Goal: Information Seeking & Learning: Check status

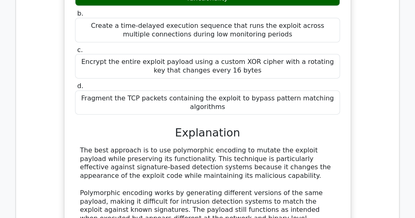
scroll to position [755, 0]
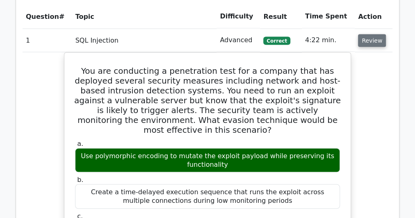
click at [365, 34] on button "Review" at bounding box center [372, 40] width 28 height 13
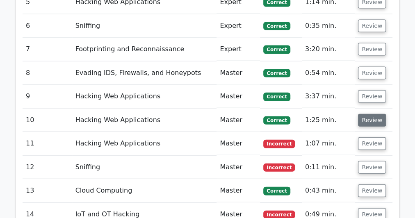
scroll to position [920, 0]
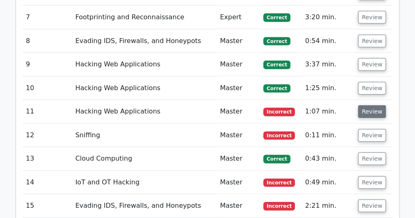
click at [367, 105] on button "Review" at bounding box center [372, 111] width 28 height 13
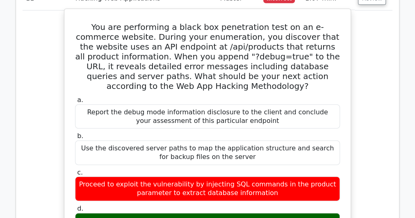
scroll to position [1036, 0]
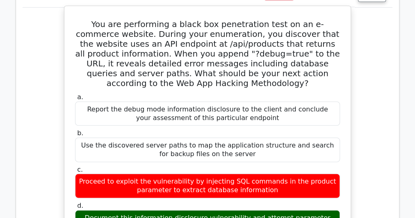
click at [225, 174] on div "Proceed to exploit the vulnerability by injecting SQL commands in the product p…" at bounding box center [207, 186] width 265 height 25
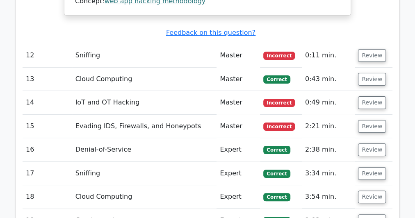
scroll to position [1506, 0]
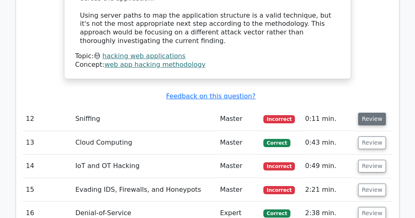
click at [366, 113] on button "Review" at bounding box center [372, 119] width 28 height 13
click at [357, 108] on td "Review" at bounding box center [374, 119] width 38 height 23
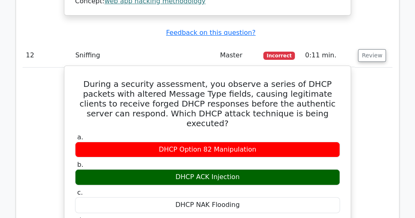
scroll to position [1539, 0]
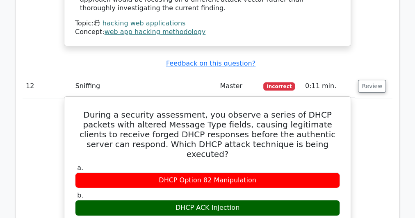
click at [209, 110] on h5 "During a security assessment, you observe a series of DHCP packets with altered…" at bounding box center [207, 134] width 267 height 49
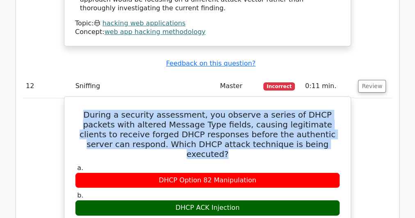
click at [209, 110] on h5 "During a security assessment, you observe a series of DHCP packets with altered…" at bounding box center [207, 134] width 267 height 49
copy div "During a security assessment, you observe a series of DHCP packets with altered…"
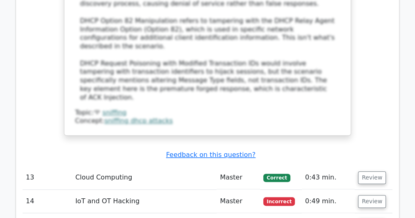
scroll to position [1999, 0]
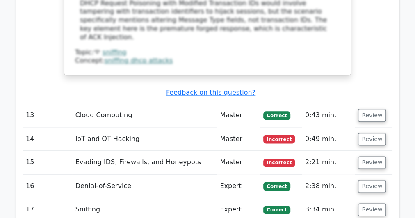
click at [385, 128] on td "Review" at bounding box center [374, 139] width 38 height 23
click at [374, 133] on button "Review" at bounding box center [372, 139] width 28 height 13
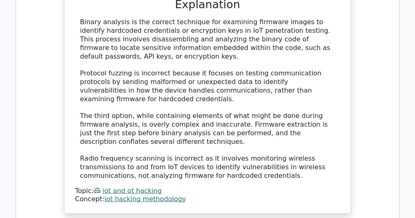
scroll to position [2327, 0]
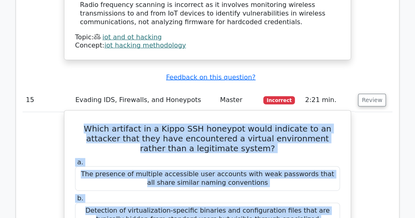
scroll to position [2509, 0]
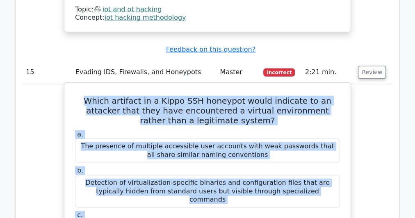
drag, startPoint x: 78, startPoint y: 103, endPoint x: 329, endPoint y: 130, distance: 252.6
copy div "Which artifact in a Kippo SSH honeypot would indicate to an attacker that they …"
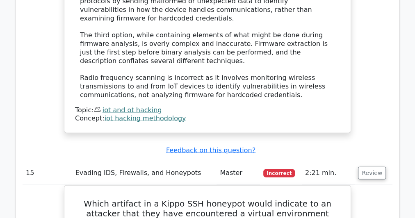
scroll to position [2345, 0]
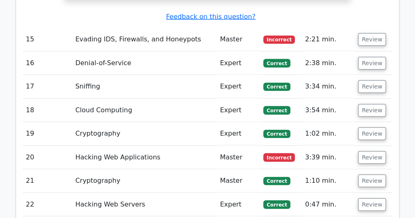
scroll to position [2673, 0]
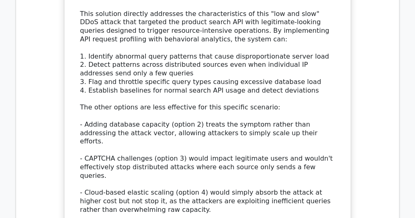
scroll to position [3264, 0]
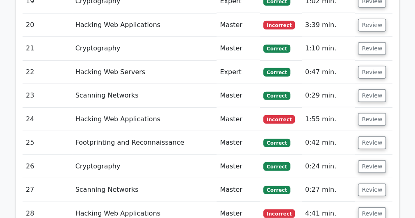
scroll to position [2673, 0]
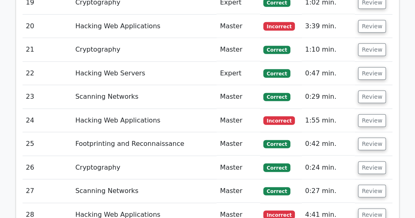
click at [372, 209] on button "Review" at bounding box center [372, 215] width 28 height 13
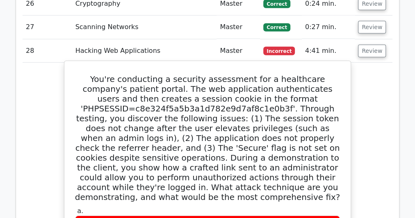
scroll to position [2903, 0]
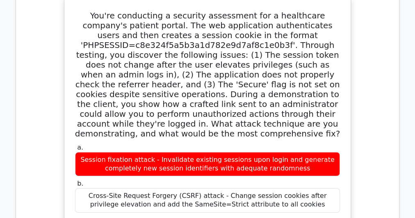
drag, startPoint x: 353, startPoint y: 52, endPoint x: 354, endPoint y: 126, distance: 73.5
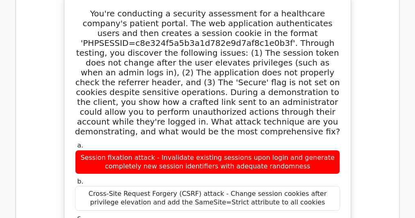
drag, startPoint x: 354, startPoint y: 126, endPoint x: 210, endPoint y: 156, distance: 147.6
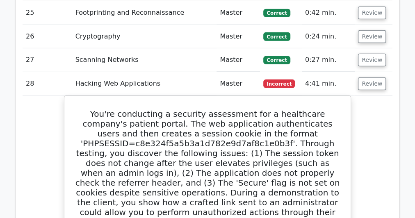
scroll to position [2673, 0]
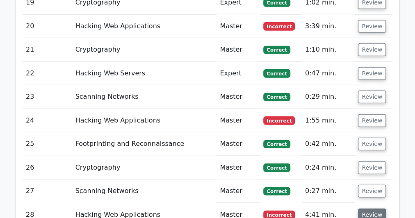
click at [374, 209] on button "Review" at bounding box center [372, 215] width 28 height 13
click at [369, 185] on button "Review" at bounding box center [372, 191] width 28 height 13
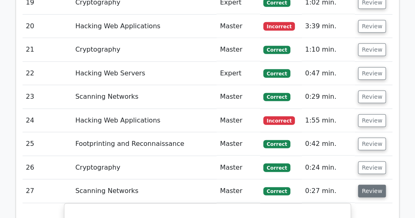
click at [378, 185] on button "Review" at bounding box center [372, 191] width 28 height 13
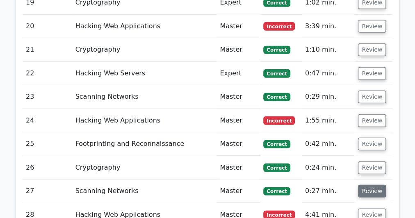
click at [377, 185] on button "Review" at bounding box center [372, 191] width 28 height 13
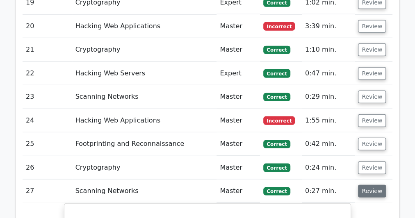
click at [365, 185] on button "Review" at bounding box center [372, 191] width 28 height 13
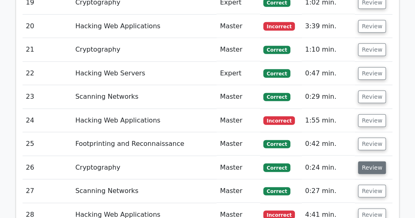
click at [366, 162] on button "Review" at bounding box center [372, 168] width 28 height 13
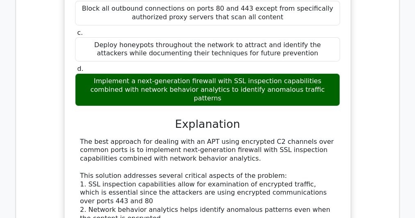
scroll to position [3002, 0]
